Goal: Task Accomplishment & Management: Manage account settings

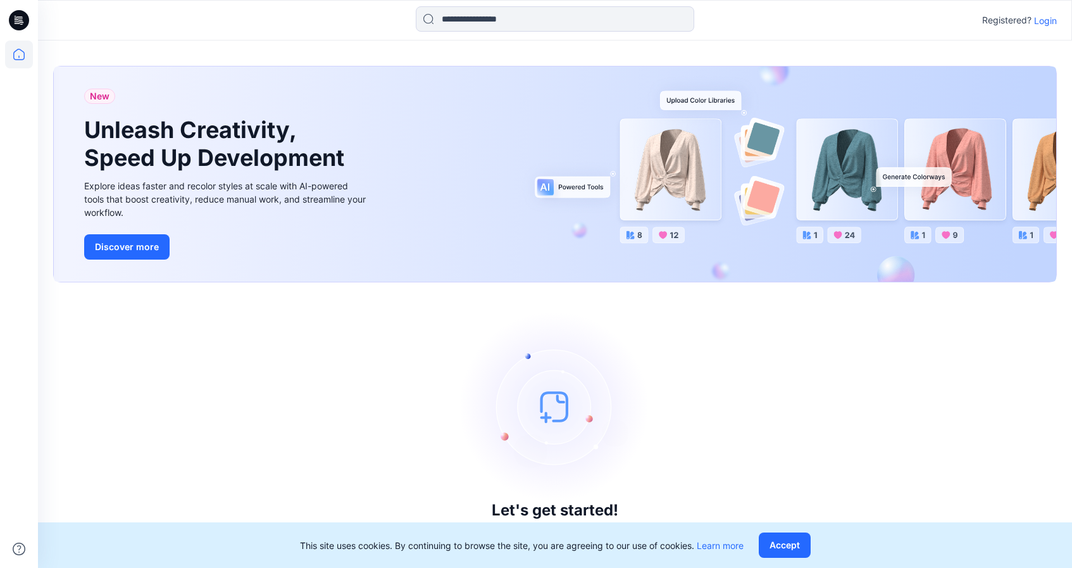
click at [790, 545] on button "Accept" at bounding box center [785, 544] width 52 height 25
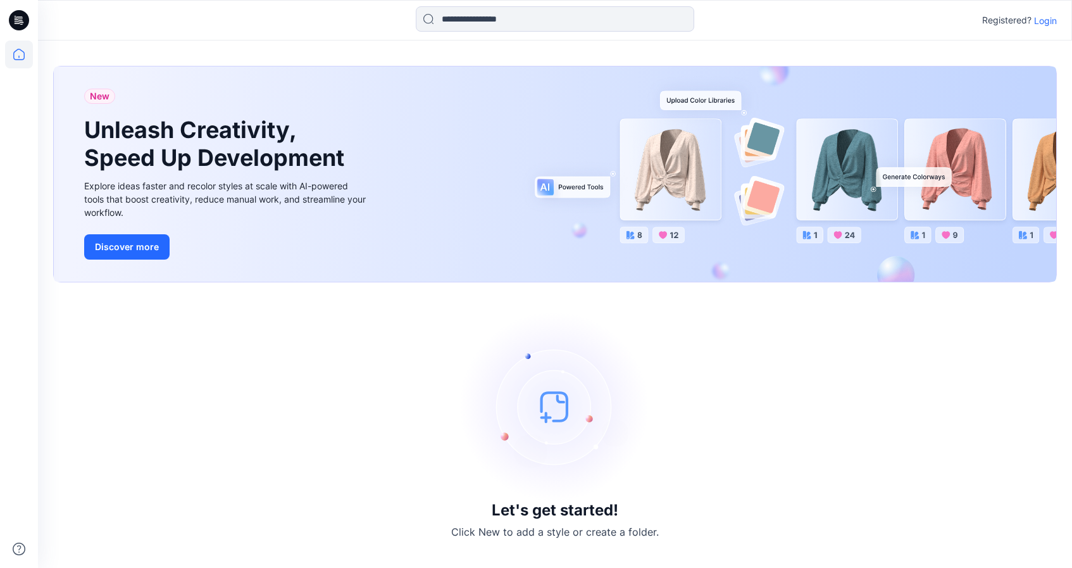
click at [1036, 22] on p "Login" at bounding box center [1045, 20] width 23 height 13
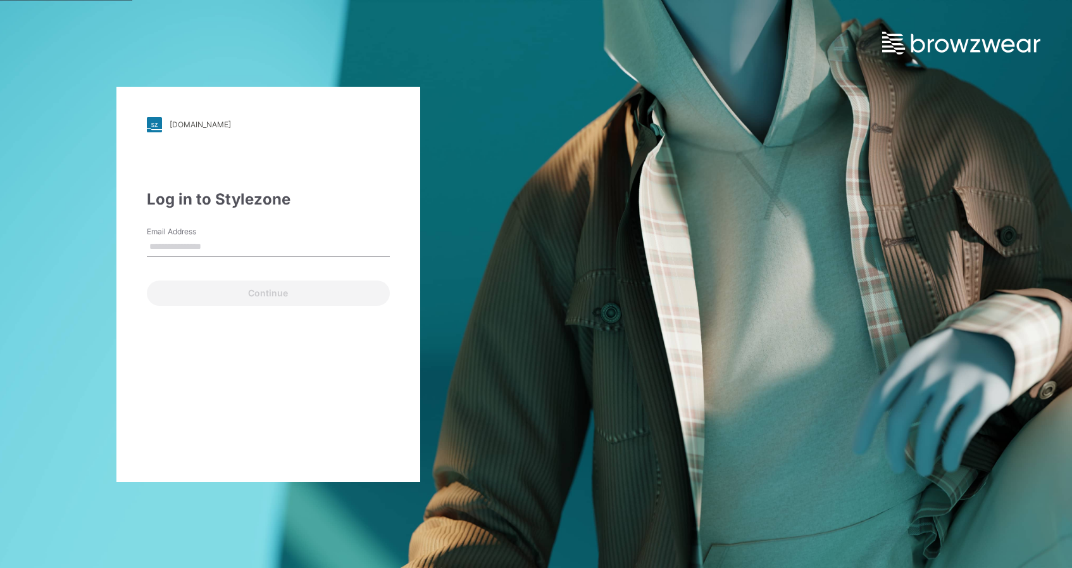
type input "**********"
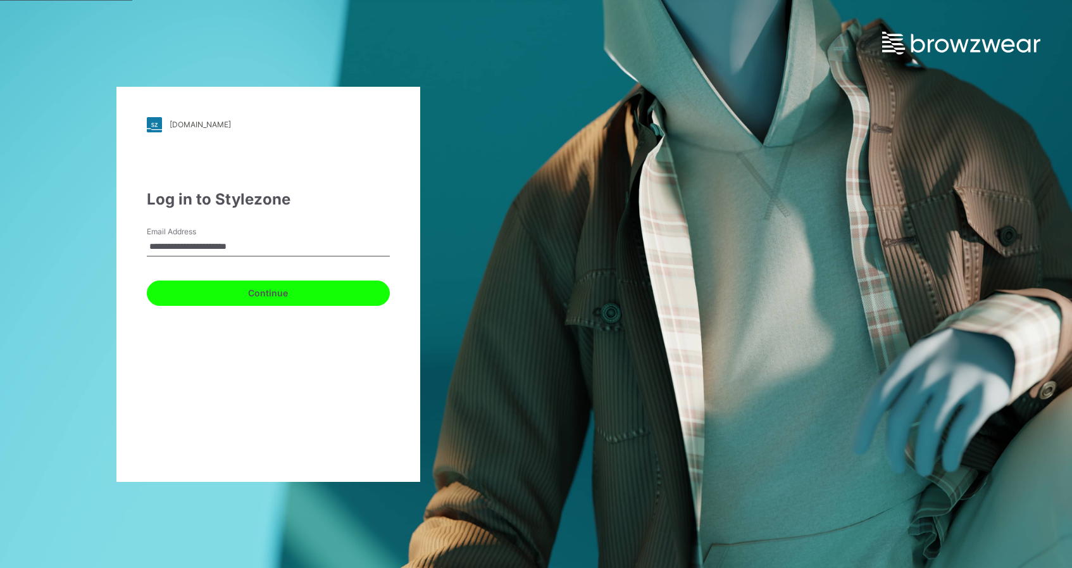
click at [206, 287] on button "Continue" at bounding box center [268, 292] width 243 height 25
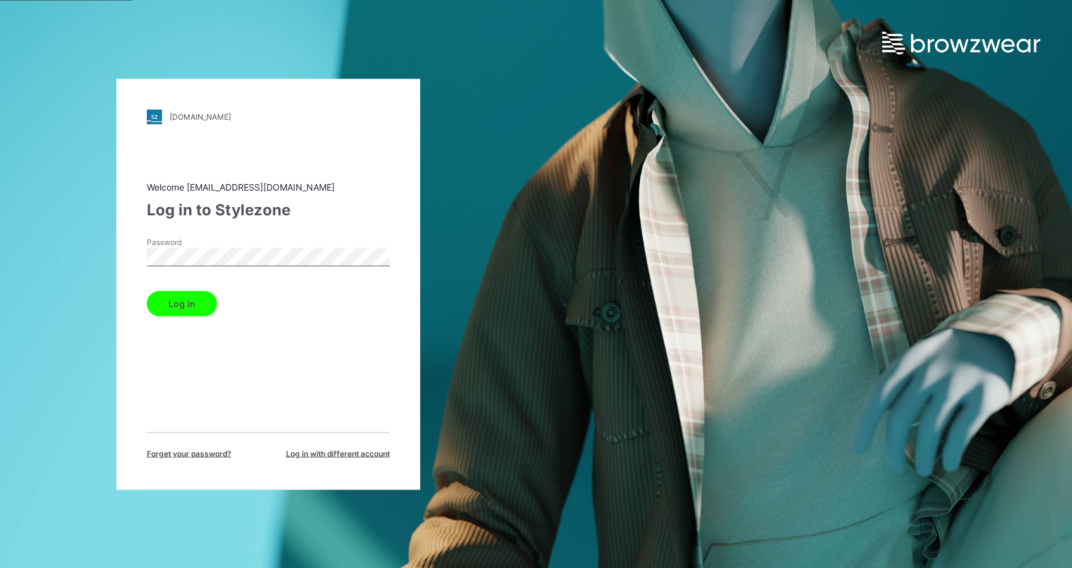
click at [200, 303] on button "Log in" at bounding box center [182, 303] width 70 height 25
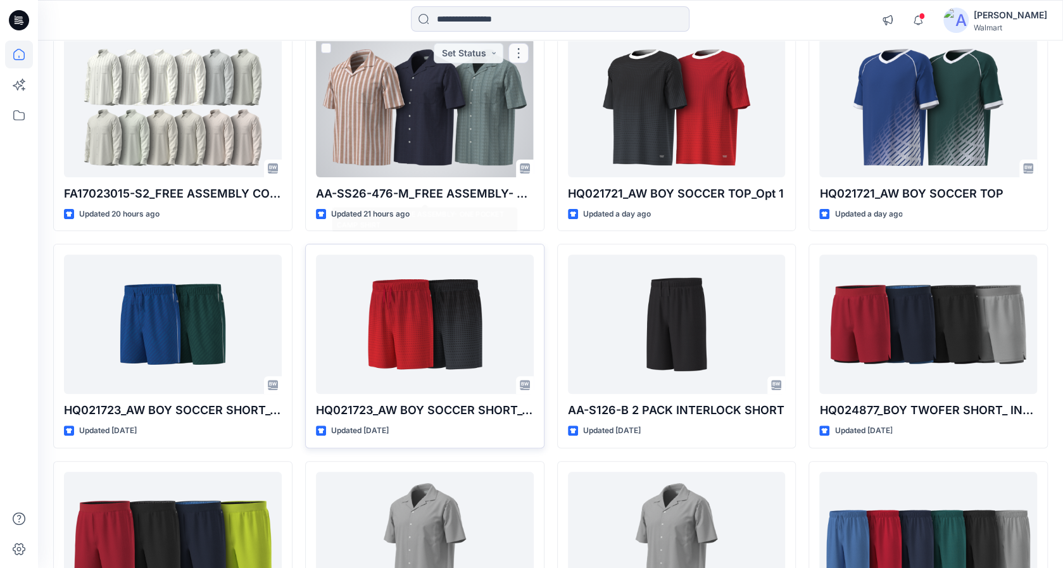
scroll to position [306, 0]
